Goal: Task Accomplishment & Management: Use online tool/utility

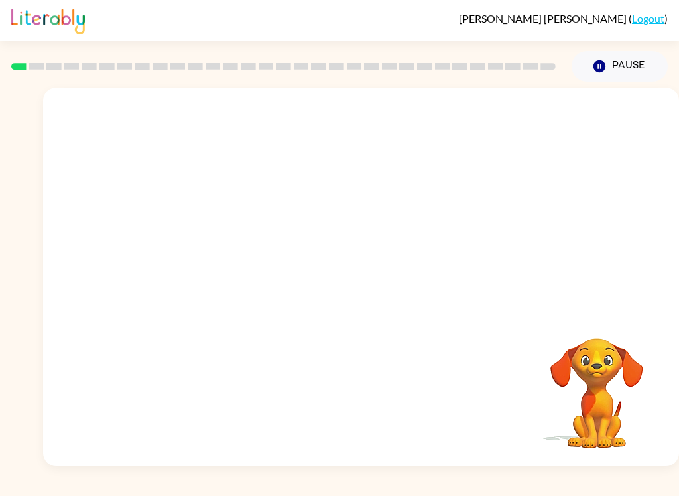
click at [673, 422] on div "Your browser must support playing .mp4 files to use Literably. Please try using…" at bounding box center [361, 277] width 636 height 379
click at [672, 16] on div "[PERSON_NAME] ( Logout )" at bounding box center [339, 20] width 679 height 41
click at [604, 393] on video "Your browser must support playing .mp4 files to use Literably. Please try using…" at bounding box center [596, 384] width 133 height 133
click at [369, 257] on div at bounding box center [361, 277] width 636 height 379
click at [373, 301] on button "button" at bounding box center [361, 283] width 85 height 48
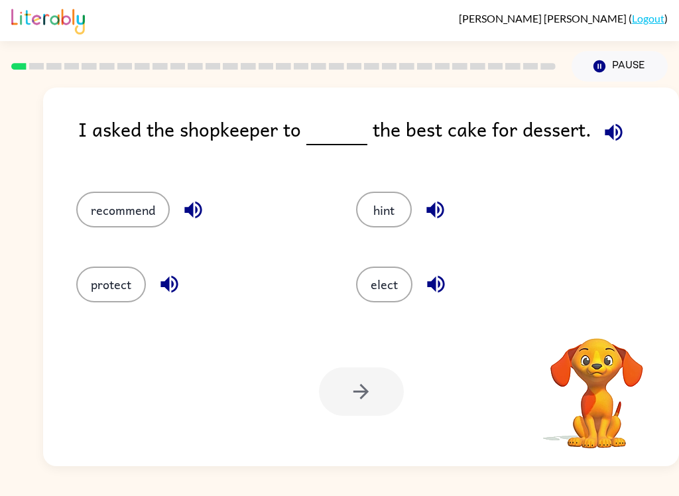
click at [613, 135] on icon "button" at bounding box center [613, 132] width 23 height 23
click at [609, 137] on icon "button" at bounding box center [613, 132] width 23 height 23
click at [613, 127] on icon "button" at bounding box center [613, 131] width 17 height 17
click at [613, 149] on button "button" at bounding box center [614, 132] width 34 height 34
click at [619, 155] on div "I asked the shopkeeper to the best cake for dessert." at bounding box center [378, 139] width 601 height 51
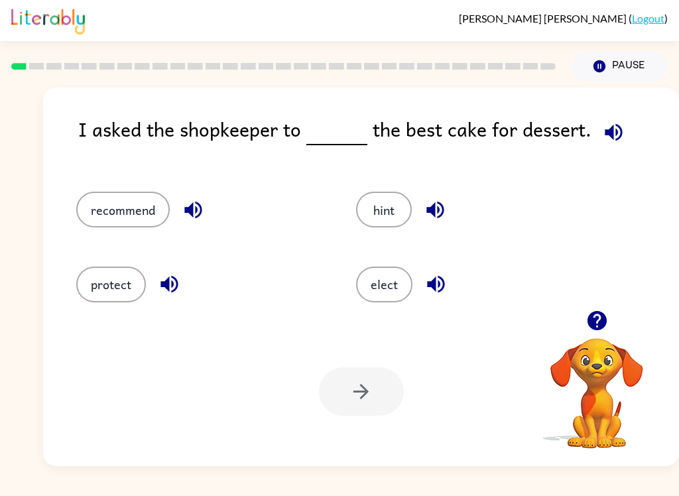
click at [400, 288] on button "elect" at bounding box center [384, 285] width 56 height 36
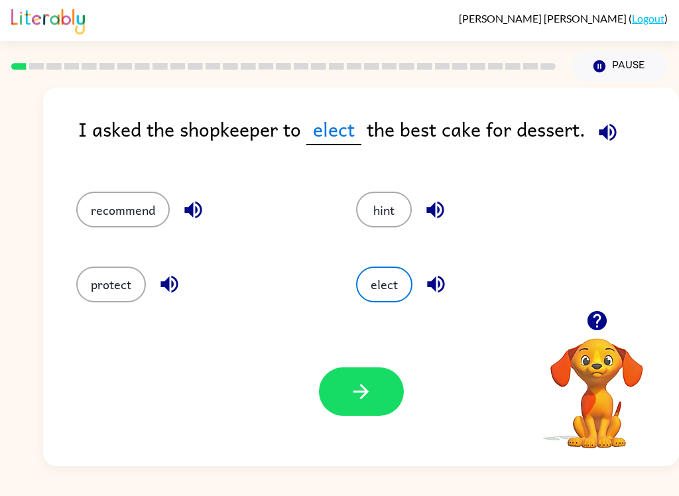
click at [378, 385] on button "button" at bounding box center [361, 391] width 85 height 48
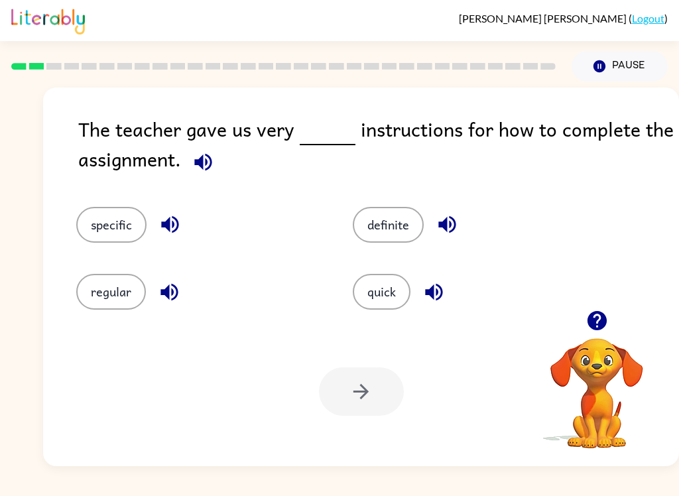
click at [198, 170] on icon "button" at bounding box center [203, 161] width 23 height 23
click at [101, 231] on button "specific" at bounding box center [111, 225] width 70 height 36
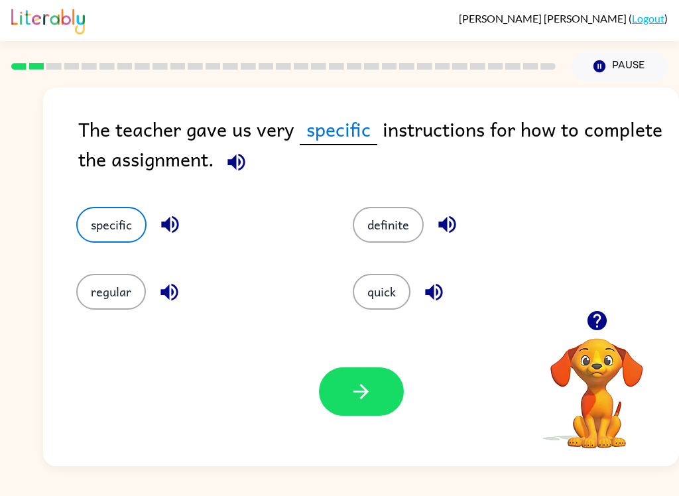
click at [379, 403] on button "button" at bounding box center [361, 391] width 85 height 48
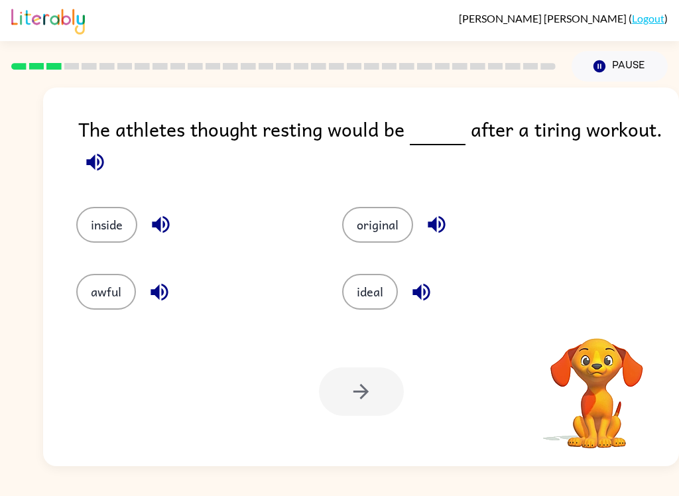
click at [97, 165] on icon "button" at bounding box center [94, 161] width 17 height 17
click at [89, 162] on icon "button" at bounding box center [94, 161] width 17 height 17
click at [99, 158] on icon "button" at bounding box center [95, 161] width 23 height 23
click at [369, 280] on button "ideal" at bounding box center [370, 292] width 56 height 36
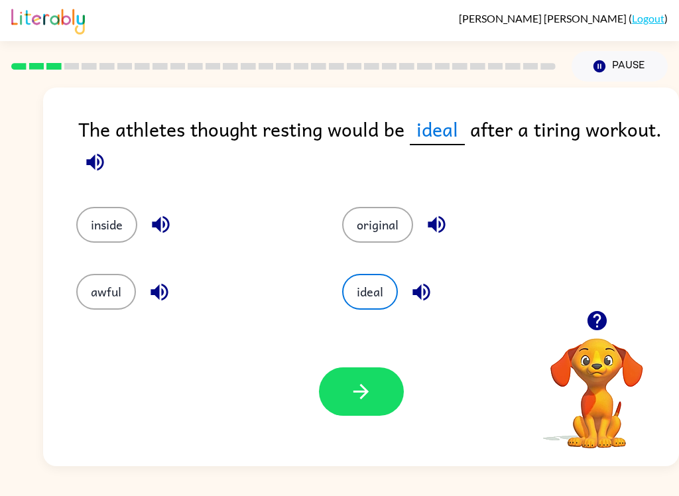
click at [344, 402] on button "button" at bounding box center [361, 391] width 85 height 48
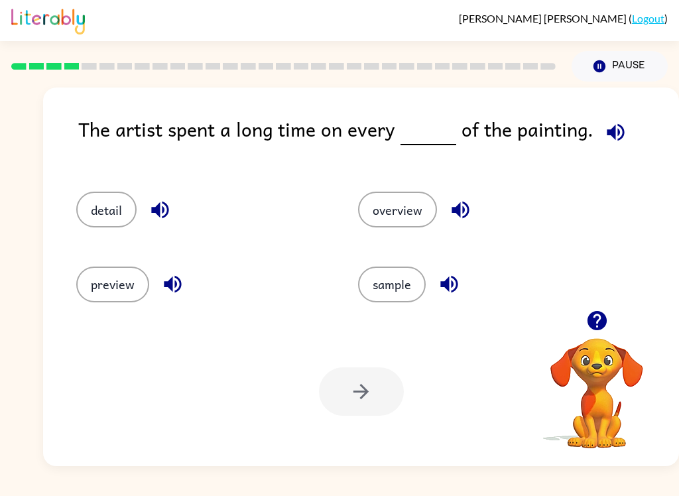
click at [613, 138] on icon "button" at bounding box center [615, 132] width 23 height 23
click at [105, 223] on button "detail" at bounding box center [106, 210] width 60 height 36
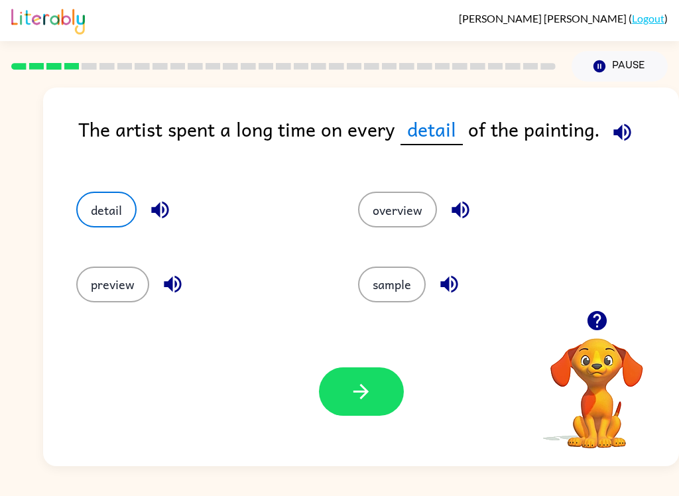
click at [363, 400] on icon "button" at bounding box center [360, 391] width 23 height 23
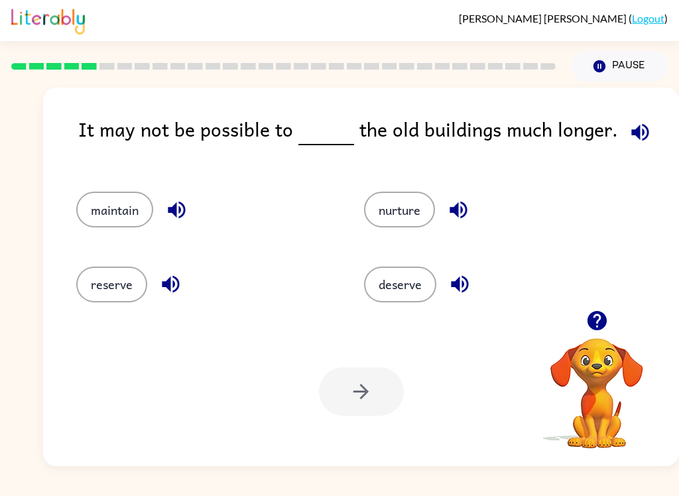
click at [642, 127] on icon "button" at bounding box center [640, 132] width 23 height 23
click at [101, 288] on button "reserve" at bounding box center [111, 285] width 71 height 36
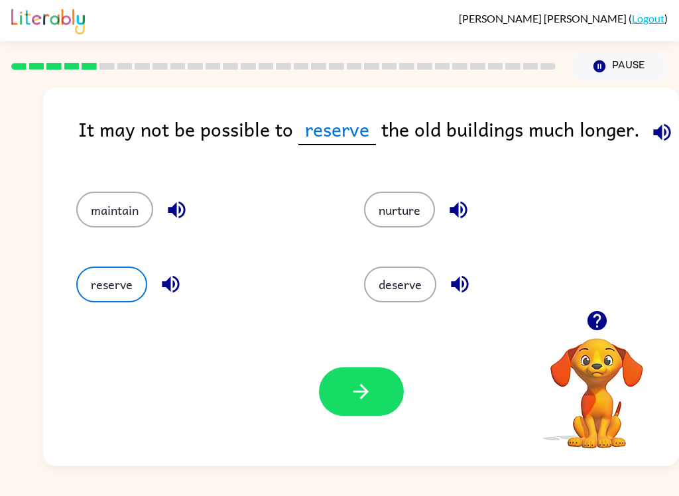
click at [363, 398] on icon "button" at bounding box center [360, 391] width 15 height 15
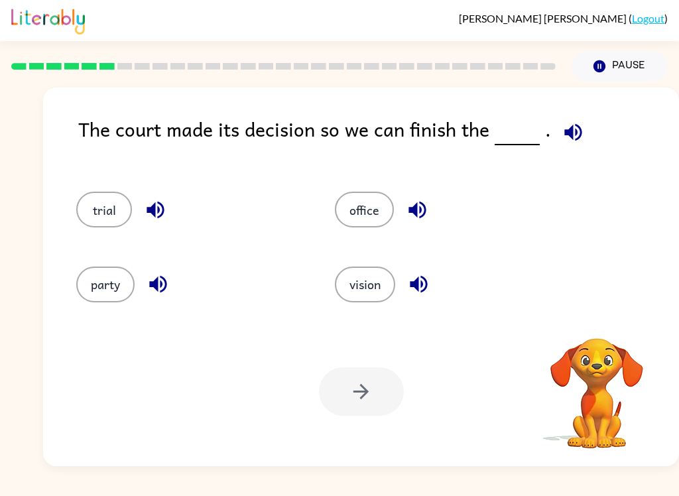
click at [576, 129] on icon "button" at bounding box center [573, 132] width 23 height 23
click at [564, 136] on icon "button" at bounding box center [572, 131] width 17 height 17
click at [110, 289] on button "party" at bounding box center [105, 285] width 58 height 36
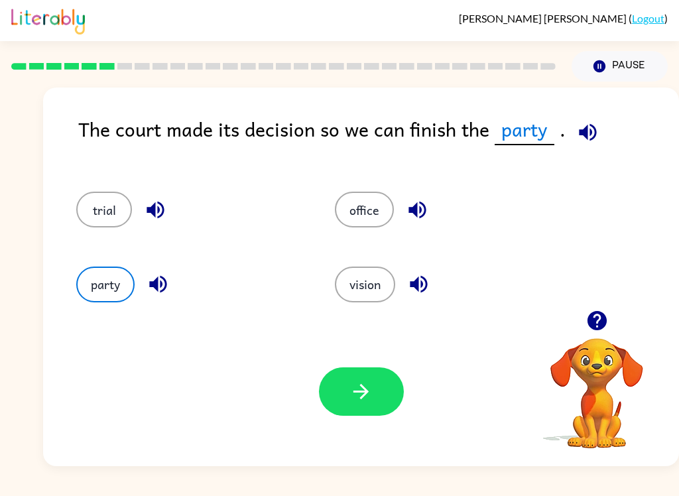
click at [347, 400] on button "button" at bounding box center [361, 391] width 85 height 48
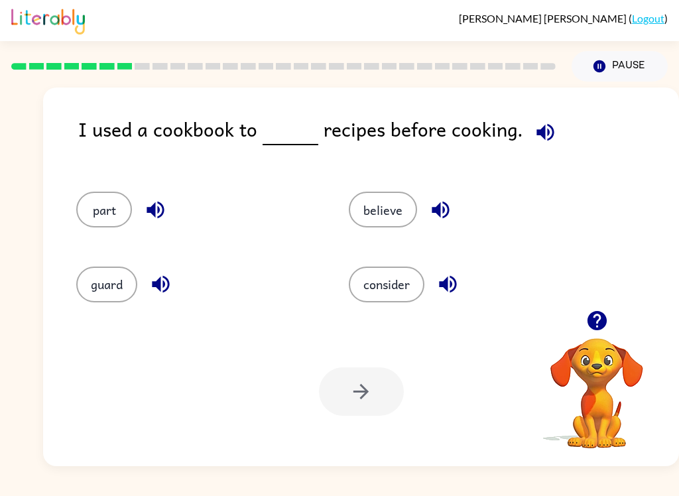
click at [117, 214] on button "part" at bounding box center [104, 210] width 56 height 36
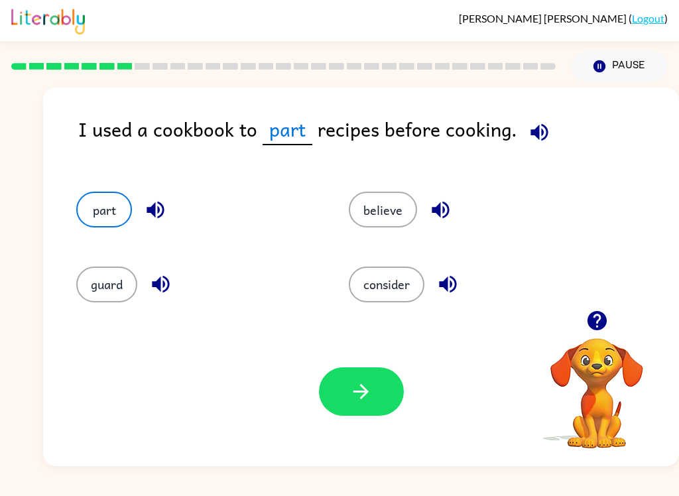
click at [325, 408] on button "button" at bounding box center [361, 391] width 85 height 48
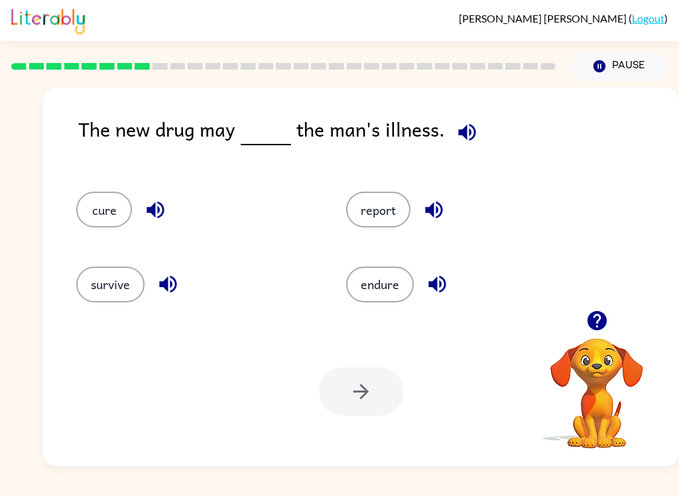
click at [464, 133] on icon "button" at bounding box center [466, 132] width 23 height 23
click at [385, 187] on div "report" at bounding box center [456, 203] width 270 height 74
click at [385, 186] on div "report" at bounding box center [456, 203] width 270 height 74
click at [377, 213] on button "report" at bounding box center [378, 210] width 64 height 36
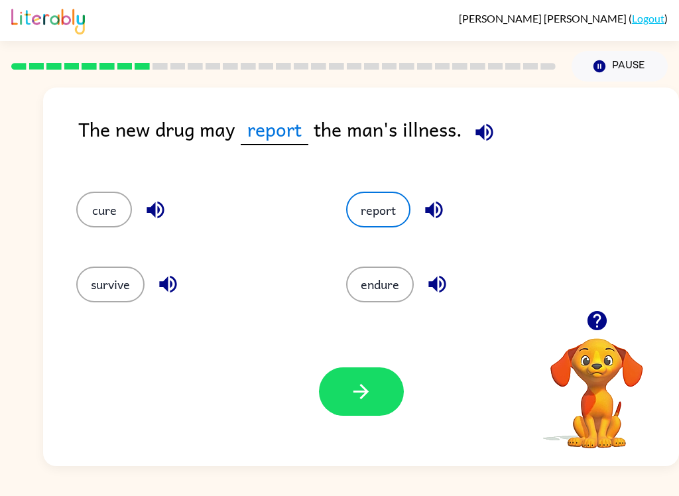
click at [374, 375] on button "button" at bounding box center [361, 391] width 85 height 48
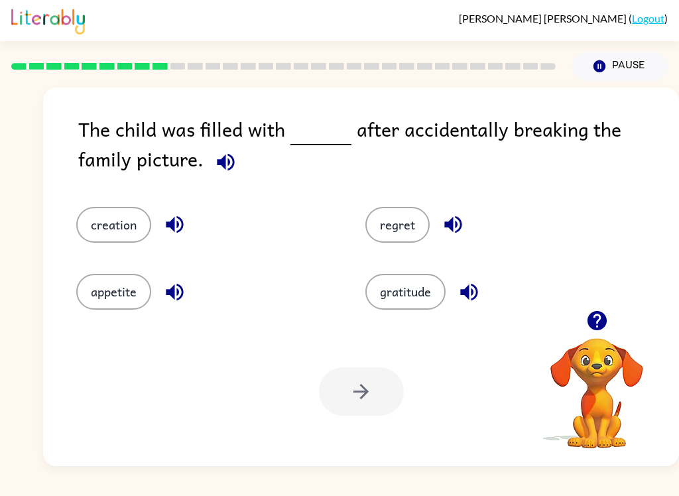
click at [204, 169] on span at bounding box center [223, 159] width 39 height 30
click at [204, 168] on span at bounding box center [223, 159] width 39 height 30
click at [209, 175] on button "button" at bounding box center [226, 162] width 34 height 34
click at [214, 167] on icon "button" at bounding box center [225, 161] width 23 height 23
click at [214, 158] on icon "button" at bounding box center [225, 161] width 23 height 23
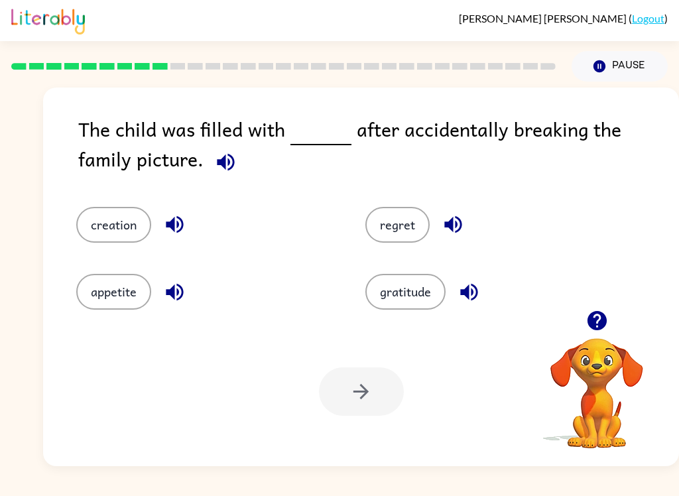
click at [114, 304] on button "appetite" at bounding box center [113, 292] width 75 height 36
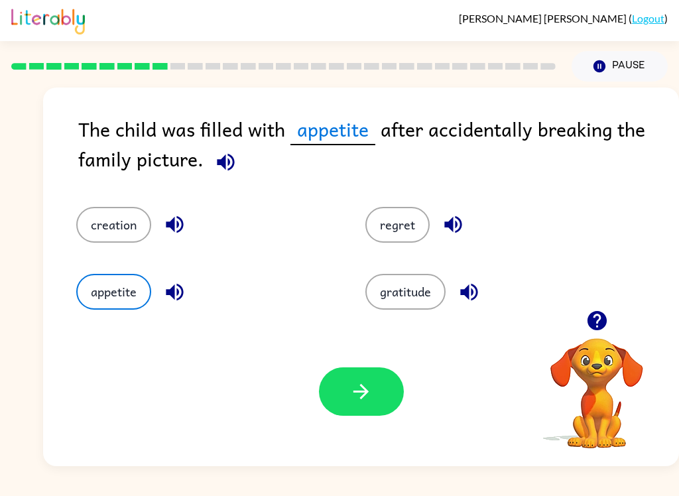
click at [332, 414] on button "button" at bounding box center [361, 391] width 85 height 48
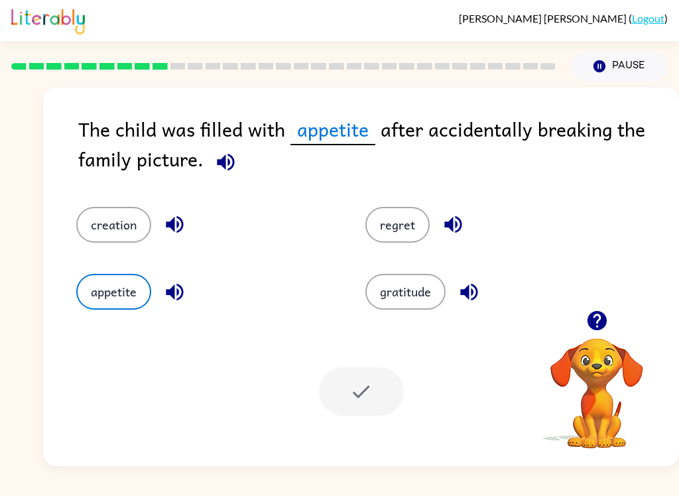
click at [339, 420] on div "Your browser must support playing .mp4 files to use Literably. Please try using…" at bounding box center [361, 391] width 636 height 149
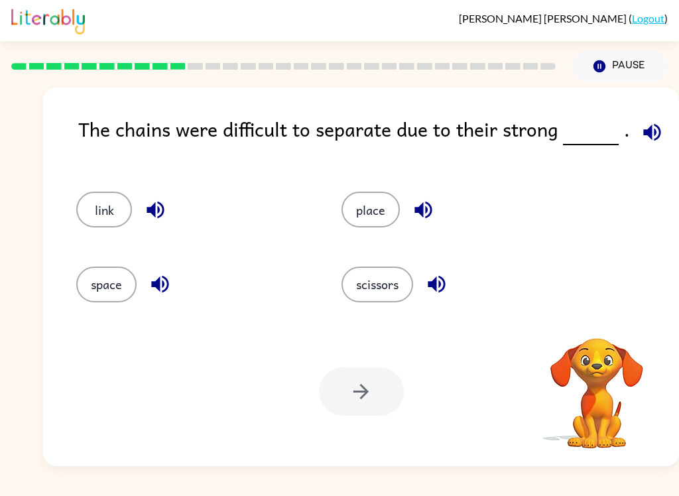
click at [641, 141] on icon "button" at bounding box center [651, 132] width 23 height 23
click at [98, 291] on button "space" at bounding box center [106, 285] width 60 height 36
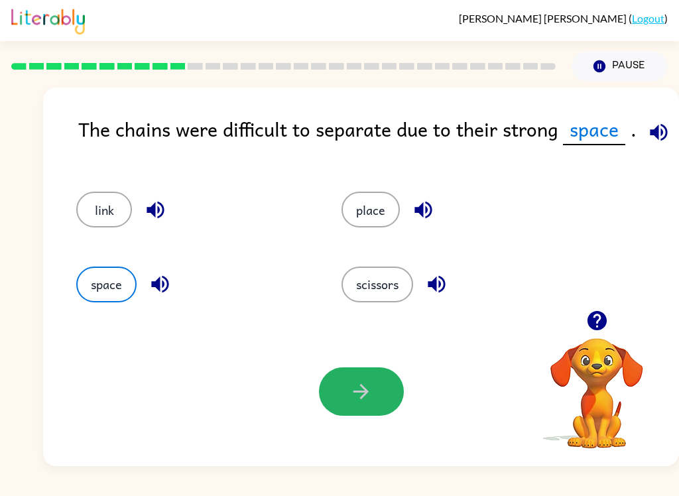
click at [363, 391] on icon "button" at bounding box center [360, 391] width 23 height 23
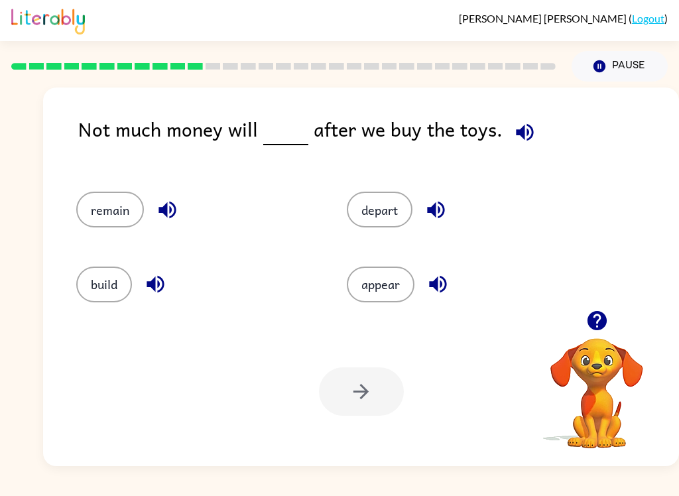
click at [530, 130] on button "button" at bounding box center [525, 132] width 34 height 34
click at [125, 211] on button "remain" at bounding box center [110, 210] width 68 height 36
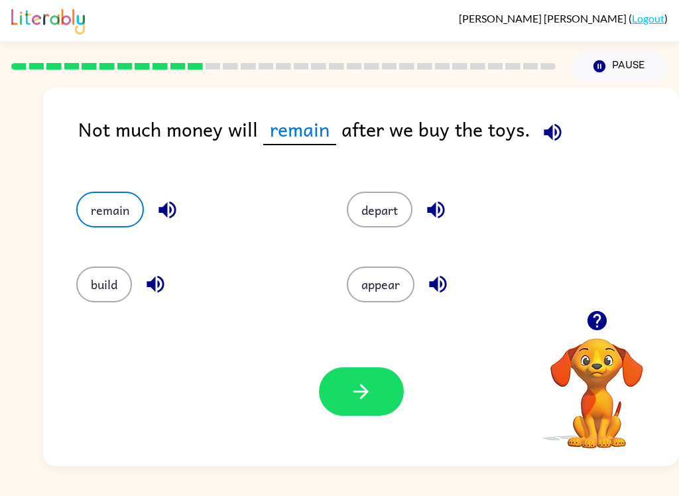
click at [374, 404] on button "button" at bounding box center [361, 391] width 85 height 48
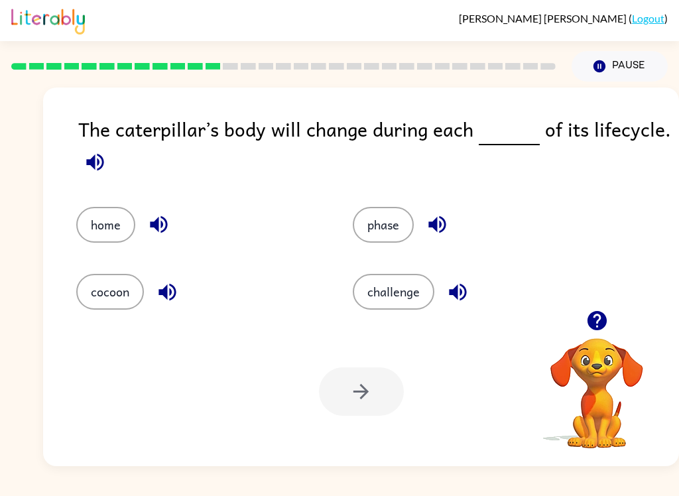
click at [96, 152] on icon "button" at bounding box center [95, 161] width 23 height 23
click at [99, 174] on icon "button" at bounding box center [95, 161] width 23 height 23
click at [383, 231] on button "phase" at bounding box center [383, 225] width 61 height 36
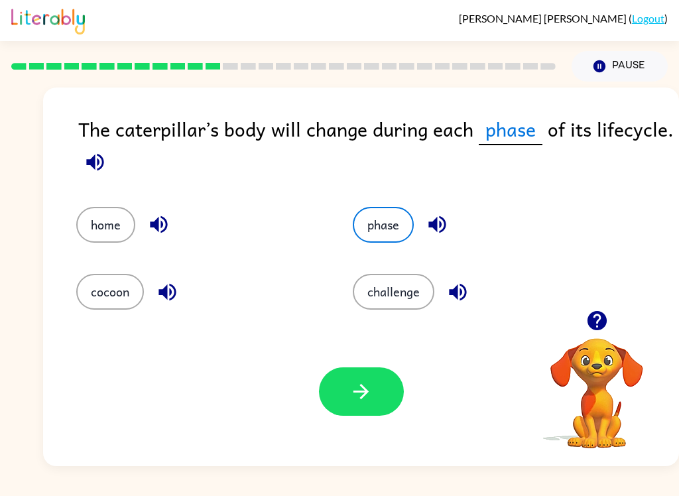
click at [351, 424] on div "Your browser must support playing .mp4 files to use Literably. Please try using…" at bounding box center [361, 391] width 636 height 149
click at [355, 410] on button "button" at bounding box center [361, 391] width 85 height 48
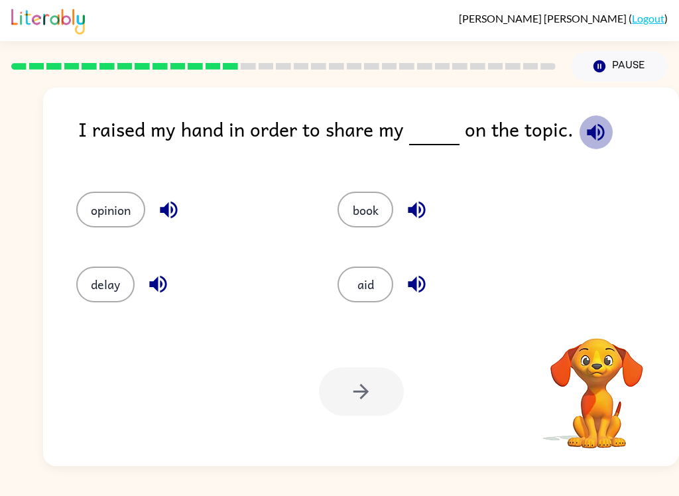
click at [579, 145] on button "button" at bounding box center [596, 132] width 34 height 34
click at [124, 224] on button "opinion" at bounding box center [110, 210] width 69 height 36
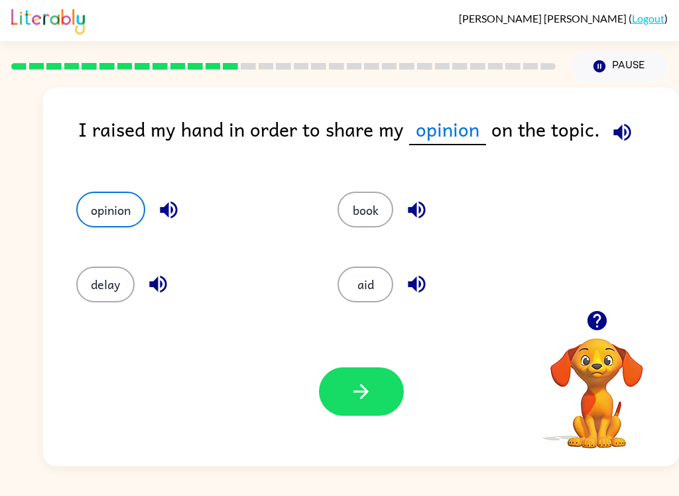
click at [373, 399] on button "button" at bounding box center [361, 391] width 85 height 48
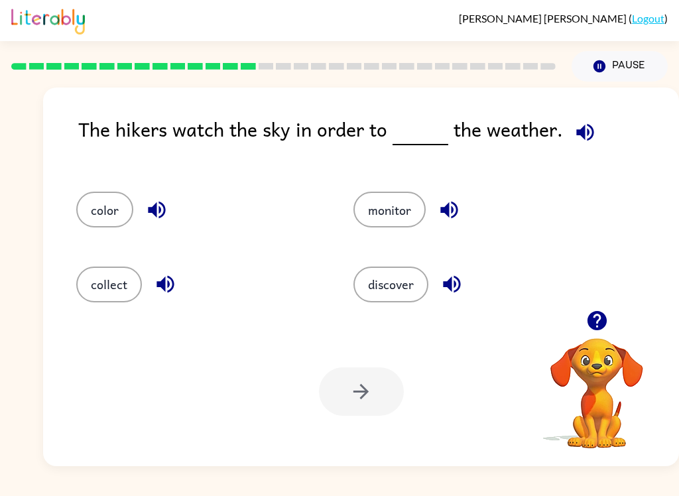
click at [578, 135] on icon "button" at bounding box center [584, 131] width 17 height 17
click at [418, 286] on button "discover" at bounding box center [390, 285] width 75 height 36
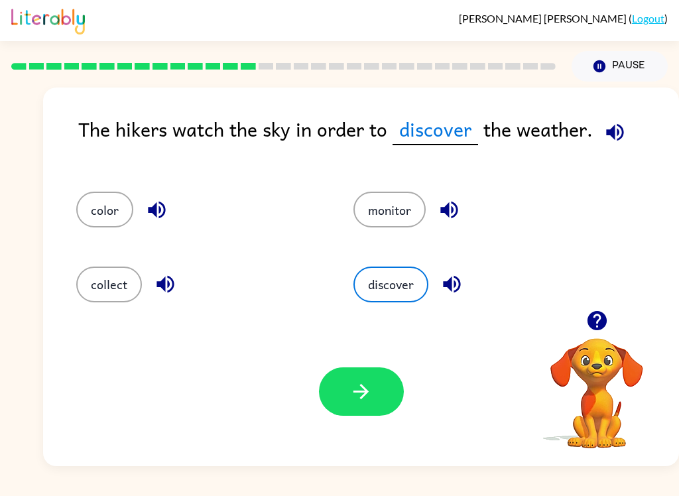
click at [346, 416] on button "button" at bounding box center [361, 391] width 85 height 48
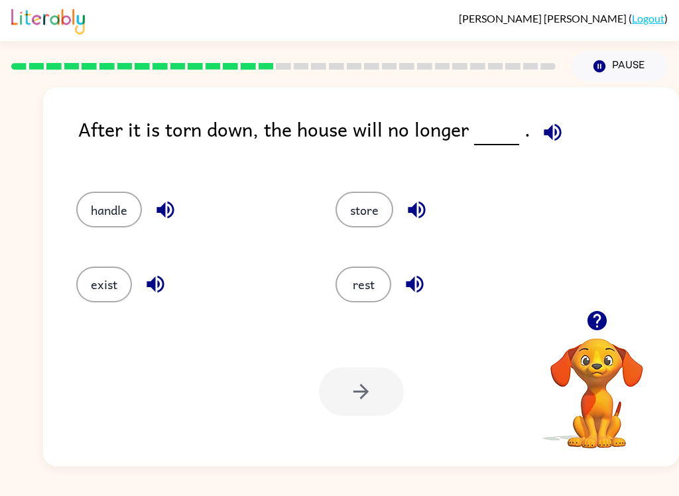
click at [542, 137] on icon "button" at bounding box center [552, 132] width 23 height 23
click at [370, 290] on button "rest" at bounding box center [363, 285] width 56 height 36
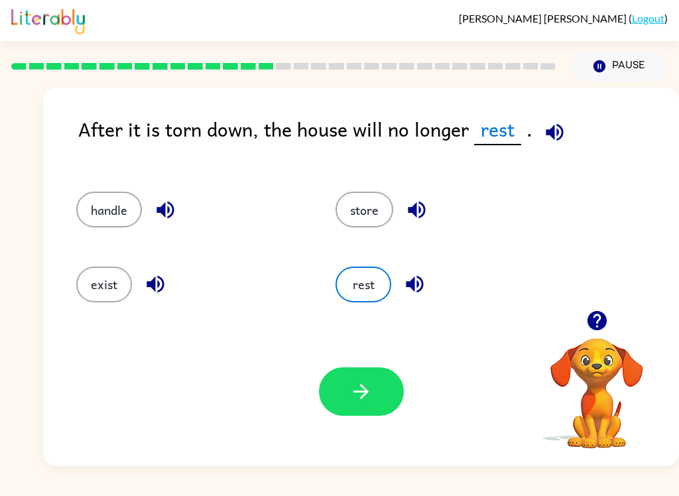
click at [349, 393] on button "button" at bounding box center [361, 391] width 85 height 48
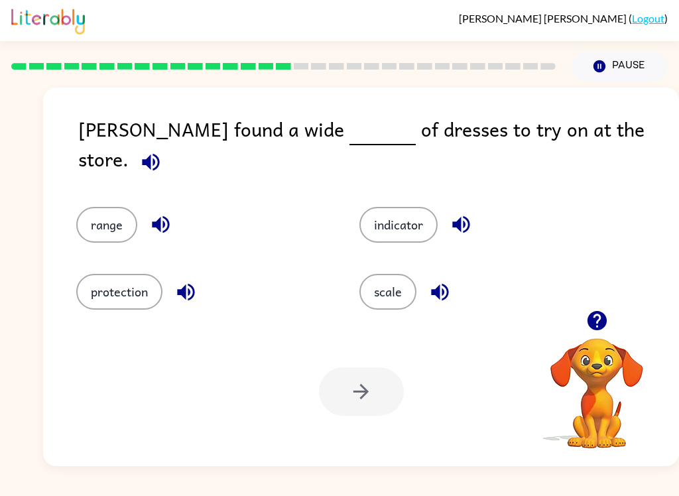
click at [159, 153] on icon "button" at bounding box center [150, 161] width 17 height 17
click at [135, 274] on button "protection" at bounding box center [119, 292] width 86 height 36
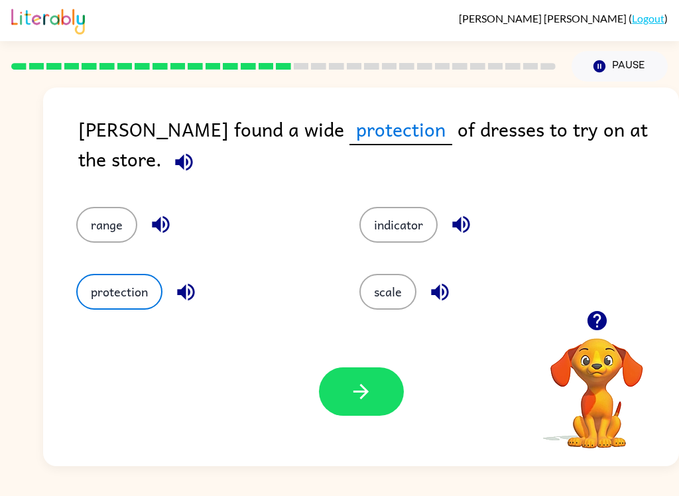
click at [367, 398] on icon "button" at bounding box center [360, 391] width 23 height 23
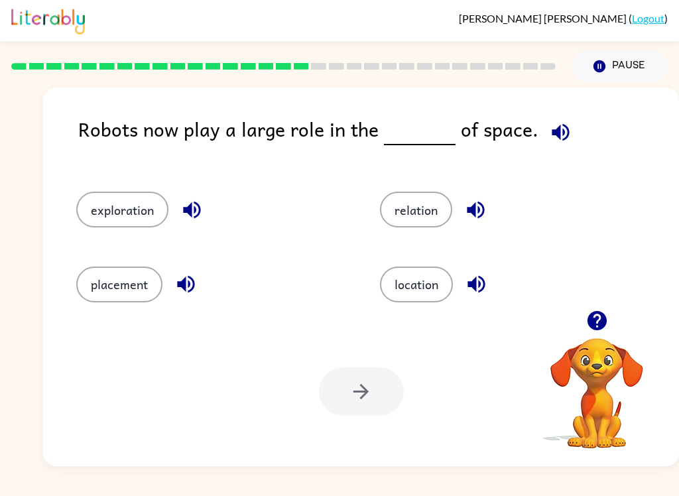
click at [552, 135] on icon "button" at bounding box center [560, 131] width 17 height 17
click at [419, 302] on button "location" at bounding box center [416, 285] width 73 height 36
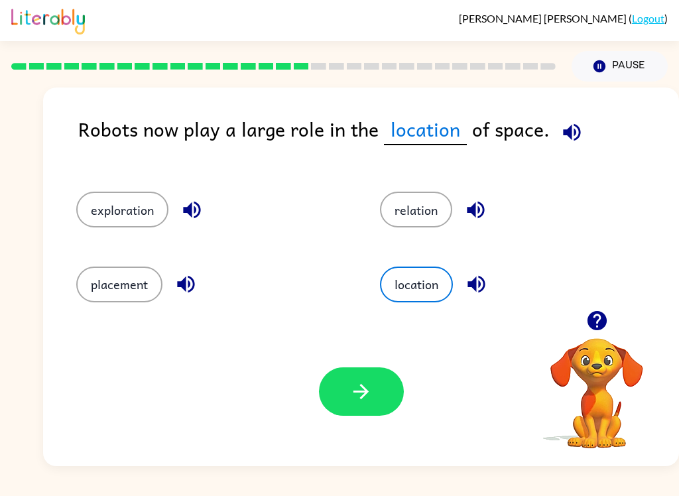
click at [424, 307] on div "location" at bounding box center [507, 278] width 304 height 74
click at [371, 383] on icon "button" at bounding box center [360, 391] width 23 height 23
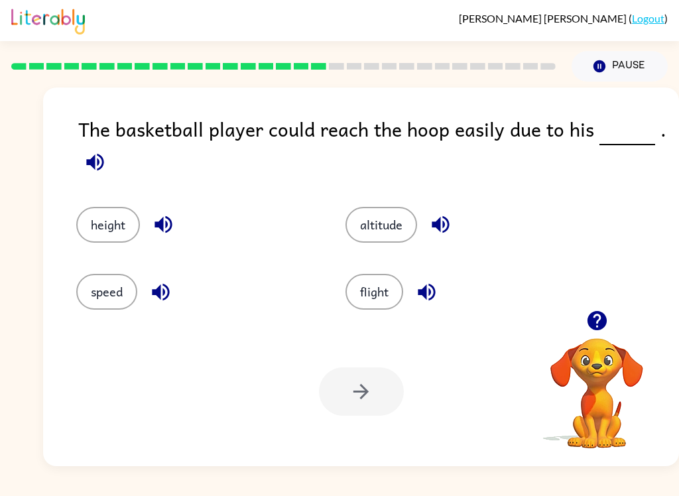
click at [117, 231] on button "height" at bounding box center [108, 225] width 64 height 36
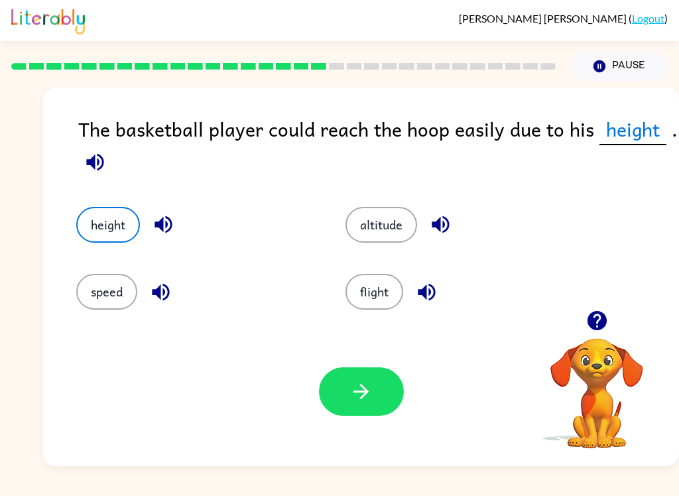
click at [358, 388] on icon "button" at bounding box center [360, 391] width 23 height 23
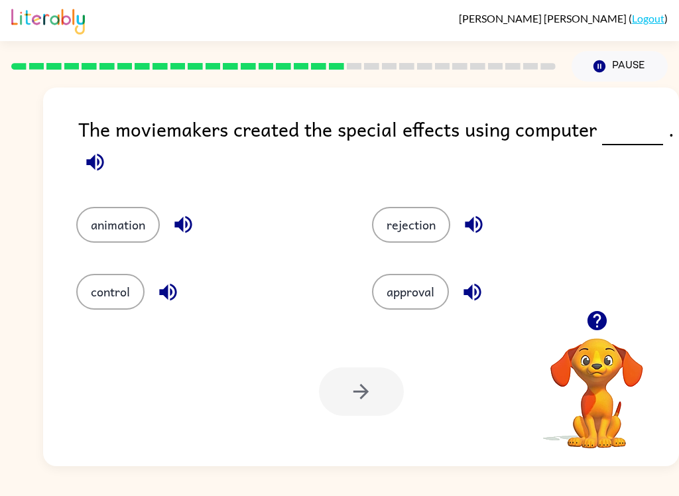
click at [61, 242] on div "animation" at bounding box center [199, 215] width 296 height 67
click at [158, 228] on button "animation" at bounding box center [118, 225] width 84 height 36
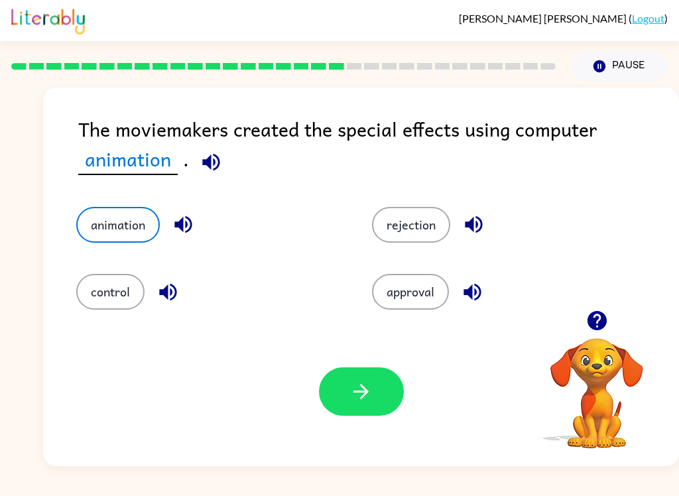
click at [370, 391] on icon "button" at bounding box center [360, 391] width 23 height 23
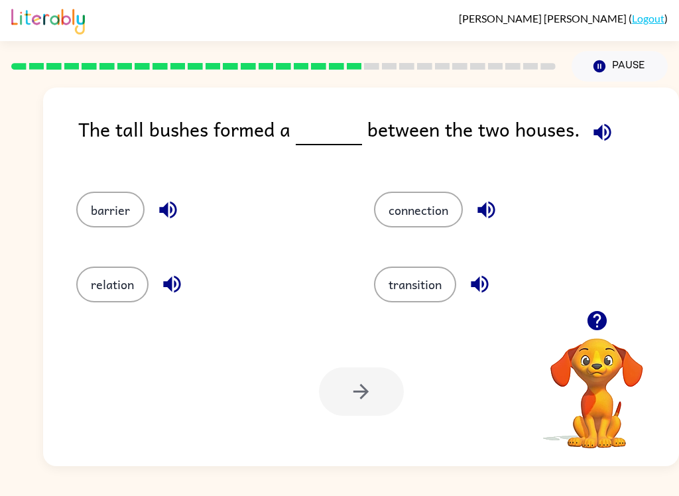
click at [433, 206] on button "connection" at bounding box center [418, 210] width 89 height 36
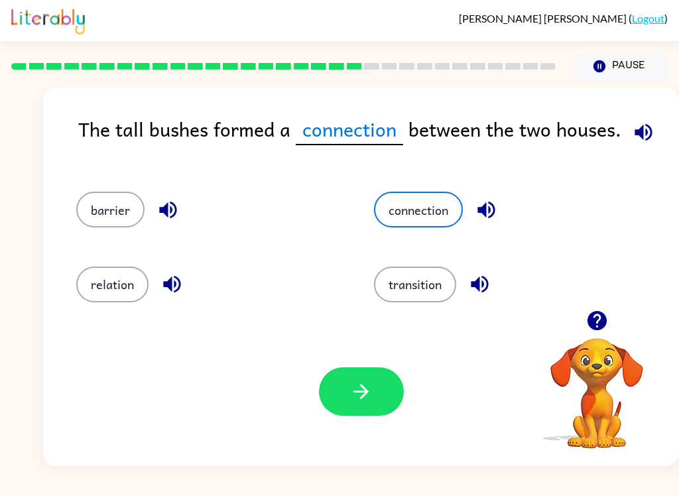
click at [356, 386] on icon "button" at bounding box center [360, 391] width 23 height 23
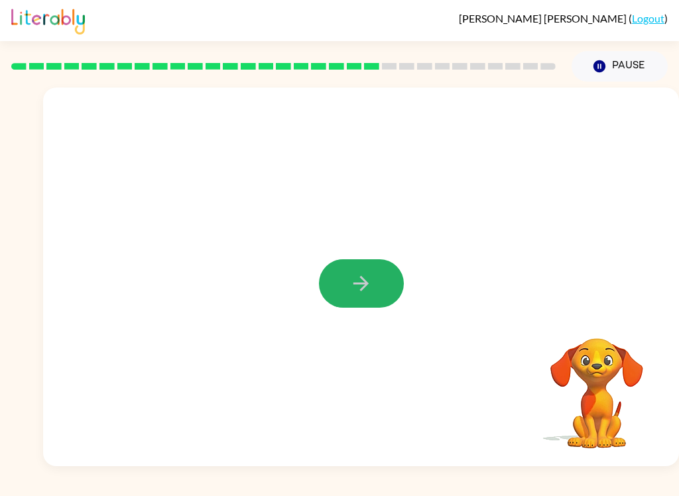
click at [371, 291] on icon "button" at bounding box center [360, 283] width 23 height 23
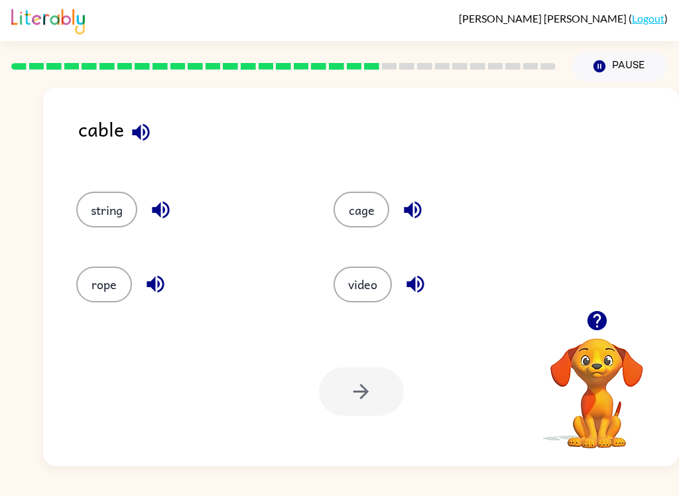
click at [98, 214] on button "string" at bounding box center [106, 210] width 61 height 36
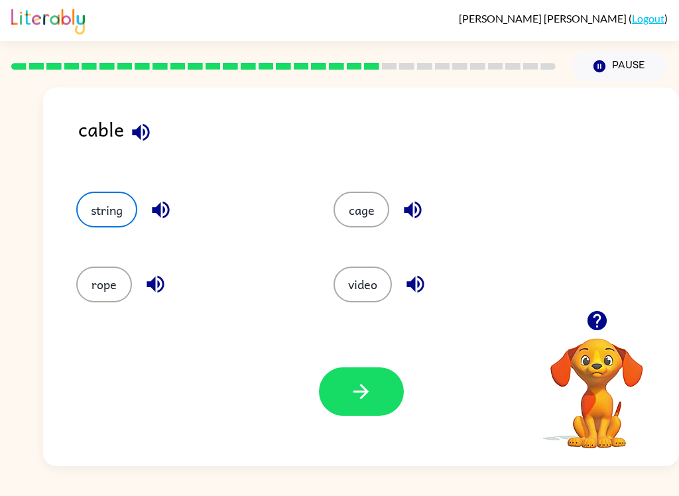
click at [375, 381] on button "button" at bounding box center [361, 391] width 85 height 48
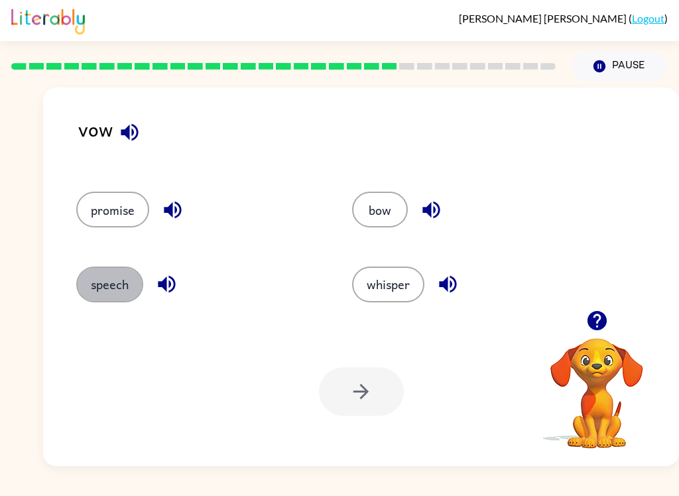
click at [122, 278] on button "speech" at bounding box center [109, 285] width 67 height 36
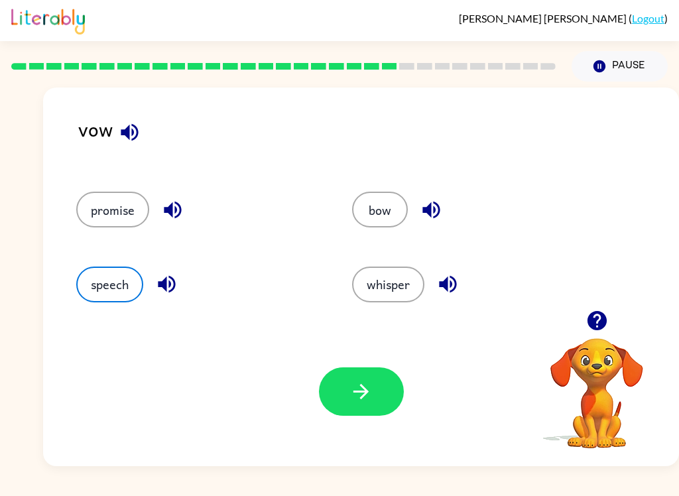
click at [387, 406] on button "button" at bounding box center [361, 391] width 85 height 48
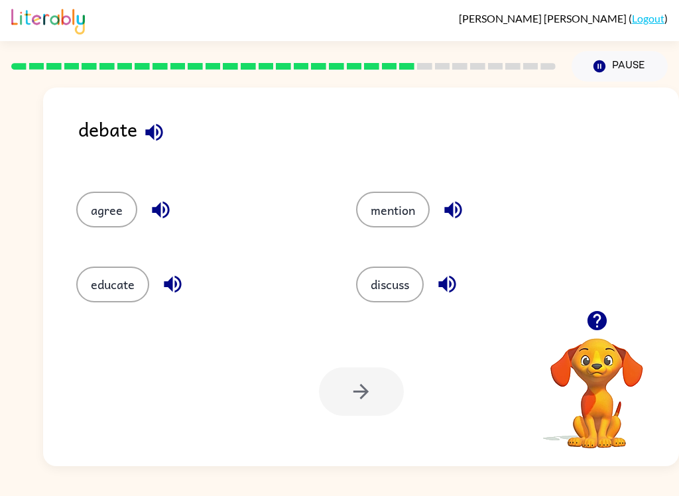
click at [407, 281] on button "discuss" at bounding box center [390, 285] width 68 height 36
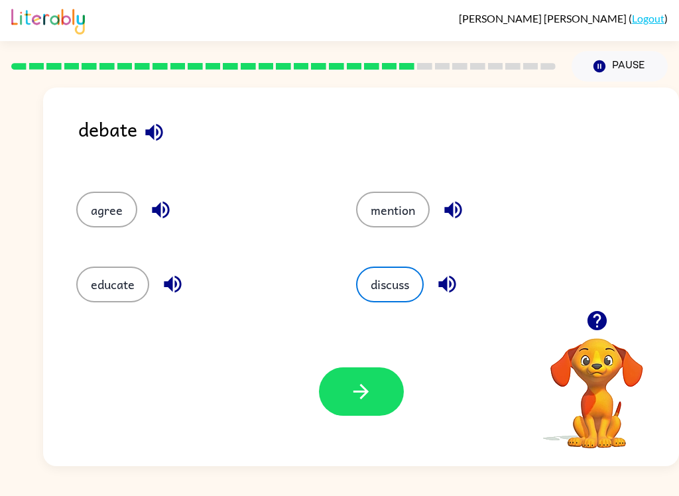
click at [359, 410] on button "button" at bounding box center [361, 391] width 85 height 48
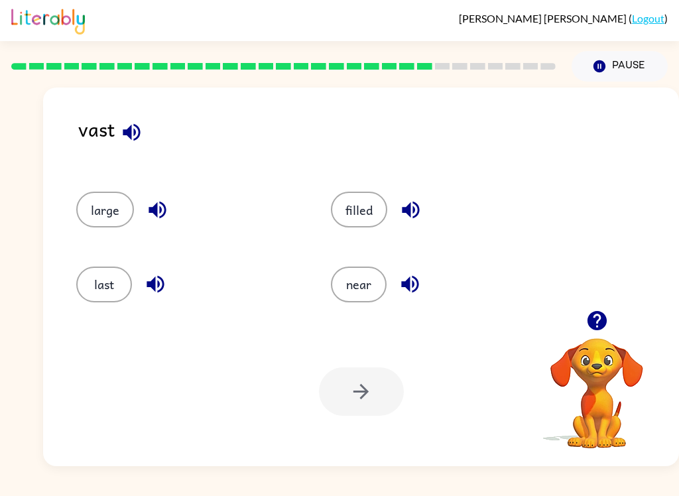
click at [1, 469] on div "[PERSON_NAME] ( Logout ) Pause Pause vast large filled last near Your browser m…" at bounding box center [339, 248] width 679 height 496
click at [113, 288] on button "last" at bounding box center [104, 285] width 56 height 36
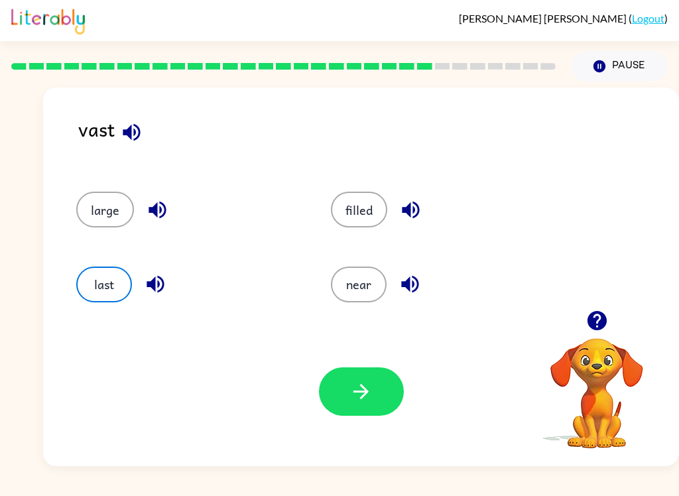
click at [353, 408] on button "button" at bounding box center [361, 391] width 85 height 48
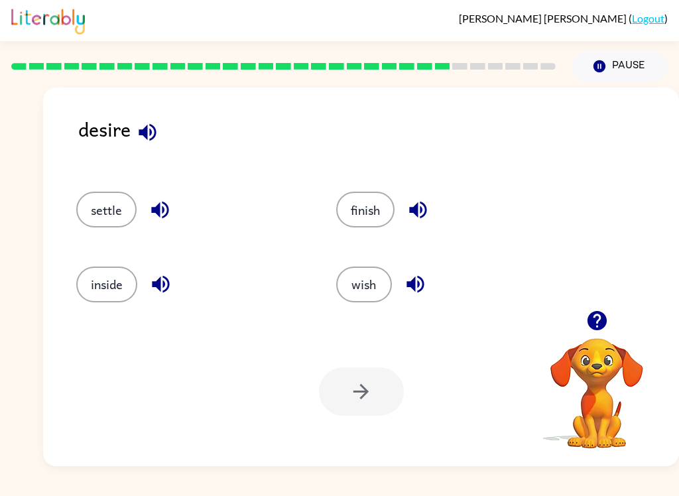
click at [104, 215] on button "settle" at bounding box center [106, 210] width 60 height 36
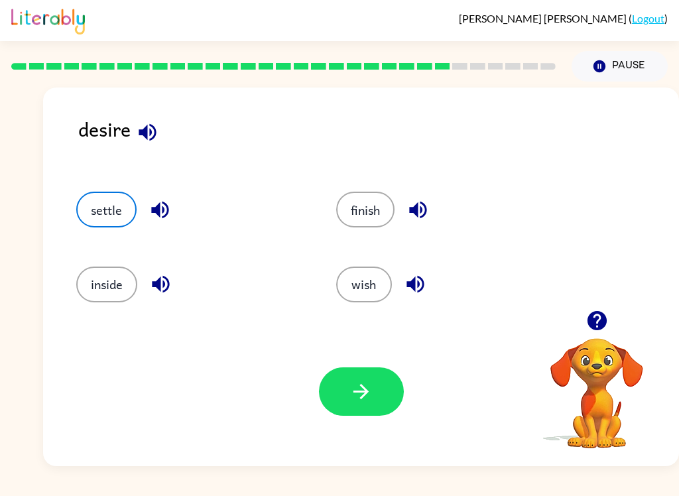
click at [319, 374] on div at bounding box center [361, 391] width 85 height 48
click at [349, 407] on button "button" at bounding box center [361, 391] width 85 height 48
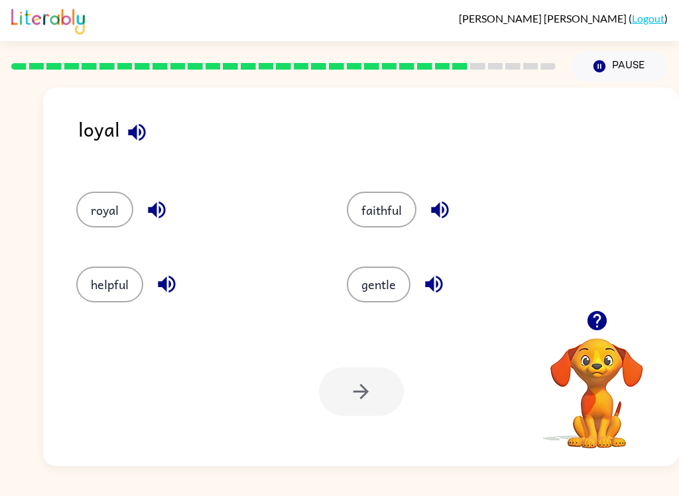
click at [432, 270] on button "button" at bounding box center [434, 284] width 34 height 34
click at [86, 212] on button "royal" at bounding box center [104, 210] width 57 height 36
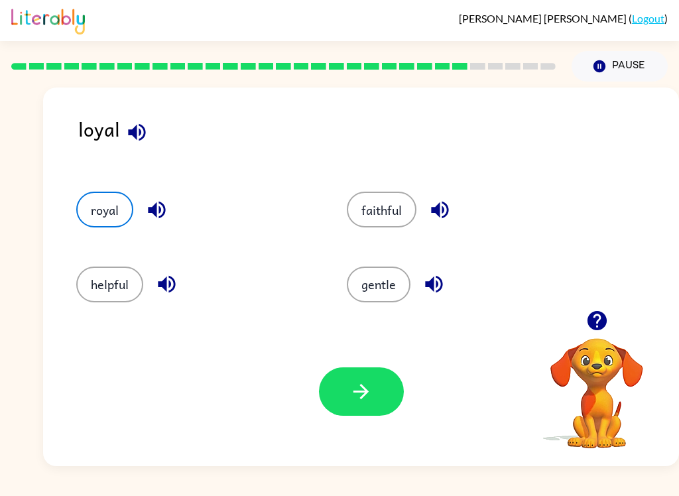
click at [397, 408] on button "button" at bounding box center [361, 391] width 85 height 48
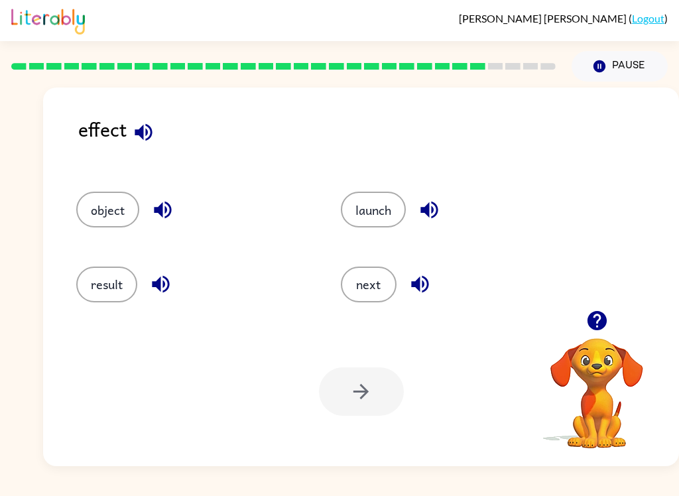
click at [91, 302] on button "result" at bounding box center [106, 285] width 61 height 36
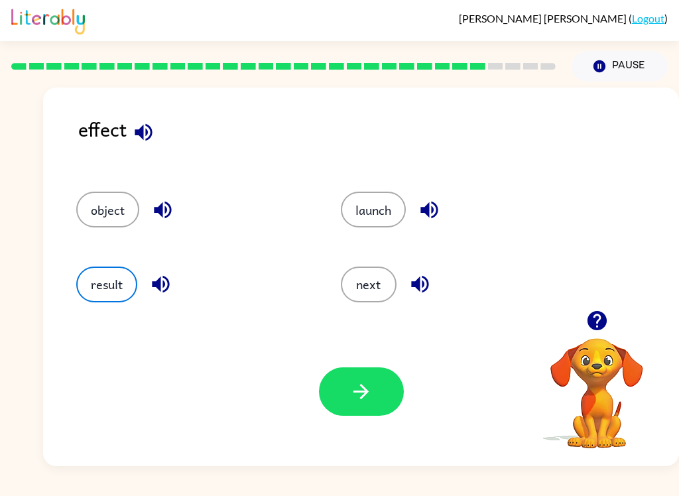
click at [97, 309] on div "result" at bounding box center [183, 278] width 265 height 74
click at [104, 291] on button "result" at bounding box center [106, 285] width 61 height 36
click at [385, 404] on button "button" at bounding box center [361, 391] width 85 height 48
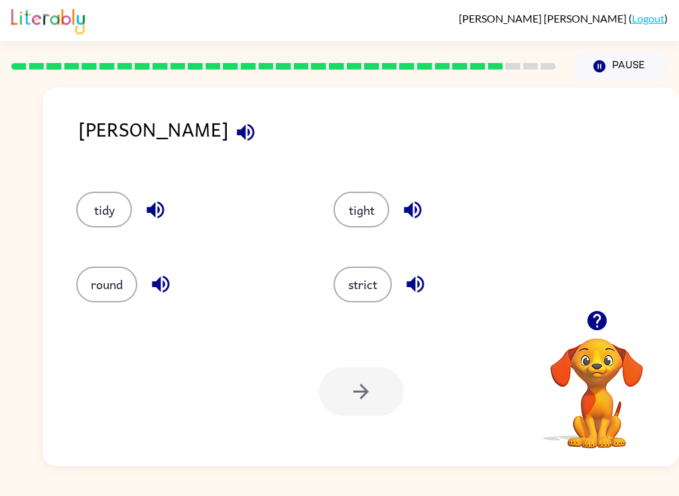
click at [151, 217] on icon "button" at bounding box center [155, 209] width 23 height 23
click at [110, 186] on div "tidy" at bounding box center [179, 203] width 257 height 74
click at [95, 215] on button "tidy" at bounding box center [104, 210] width 56 height 36
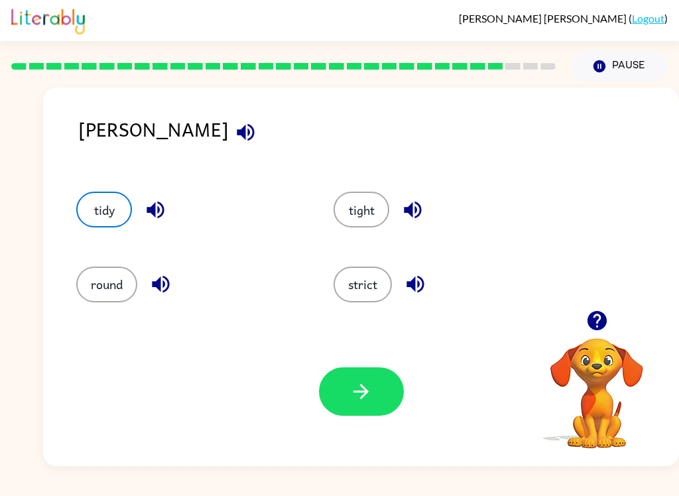
click at [379, 390] on button "button" at bounding box center [361, 391] width 85 height 48
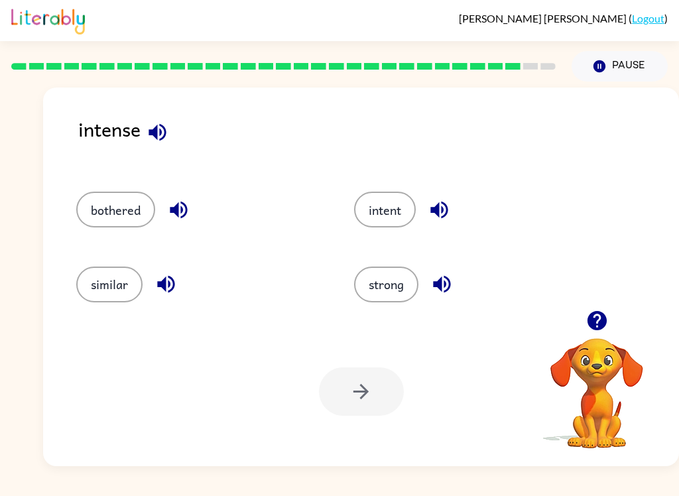
click at [408, 271] on button "strong" at bounding box center [386, 285] width 64 height 36
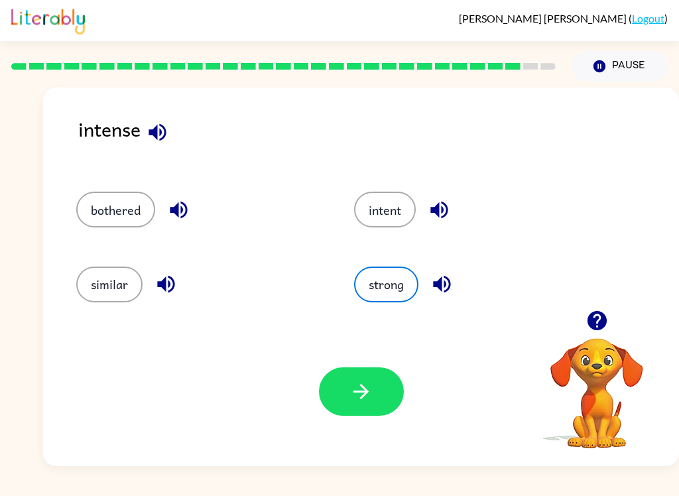
click at [365, 401] on icon "button" at bounding box center [360, 391] width 23 height 23
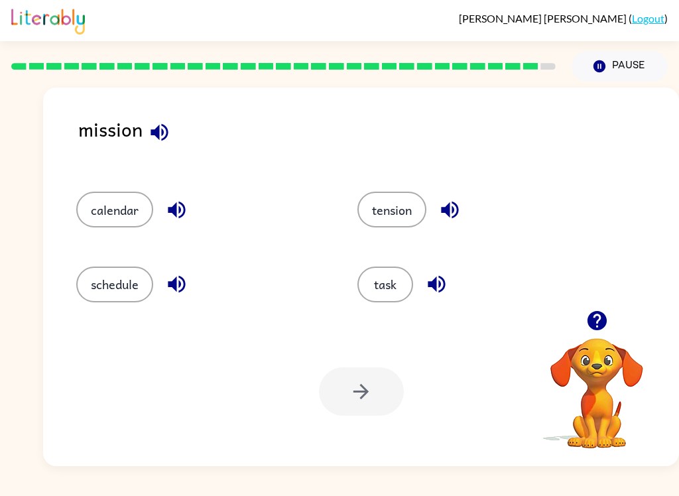
click at [411, 316] on div "task" at bounding box center [472, 278] width 281 height 74
click at [412, 316] on div "task" at bounding box center [472, 278] width 281 height 74
click at [403, 289] on button "task" at bounding box center [385, 285] width 56 height 36
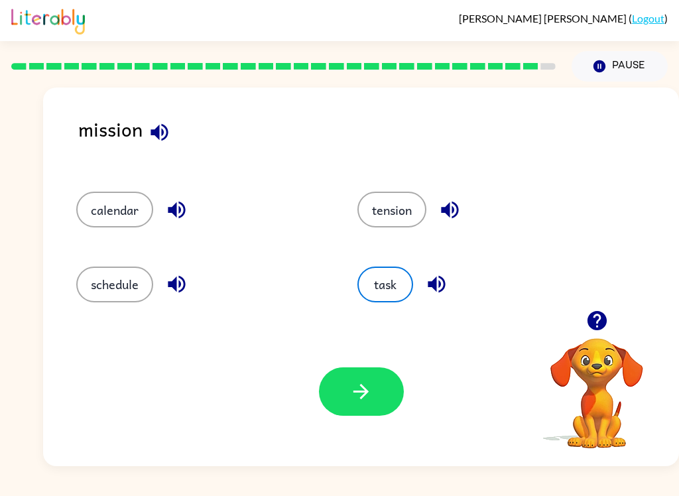
click at [331, 408] on button "button" at bounding box center [361, 391] width 85 height 48
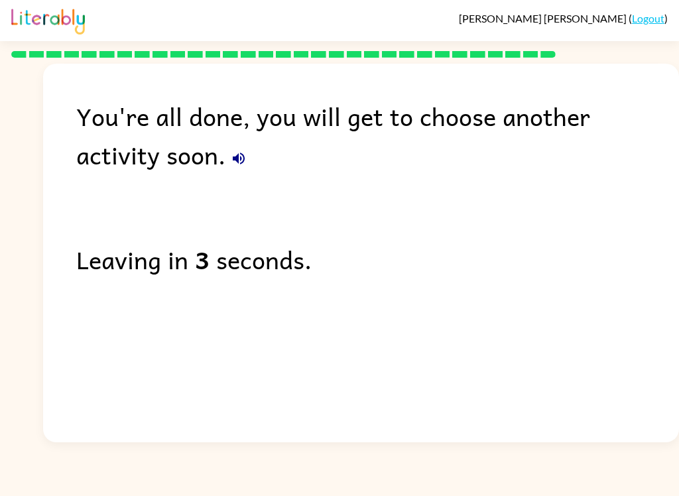
click at [7, 445] on div "[PERSON_NAME] ( Logout ) You're all done, you will get to choose another activi…" at bounding box center [339, 248] width 679 height 496
